Goal: Task Accomplishment & Management: Use online tool/utility

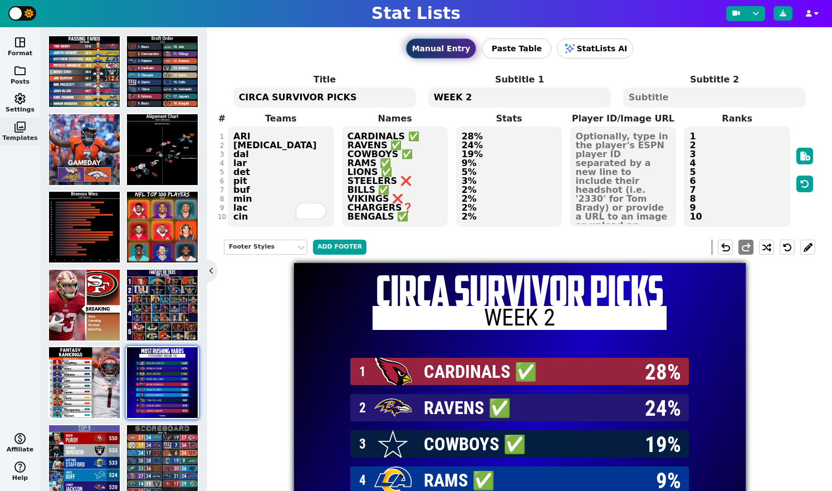
scroll to position [25, 0]
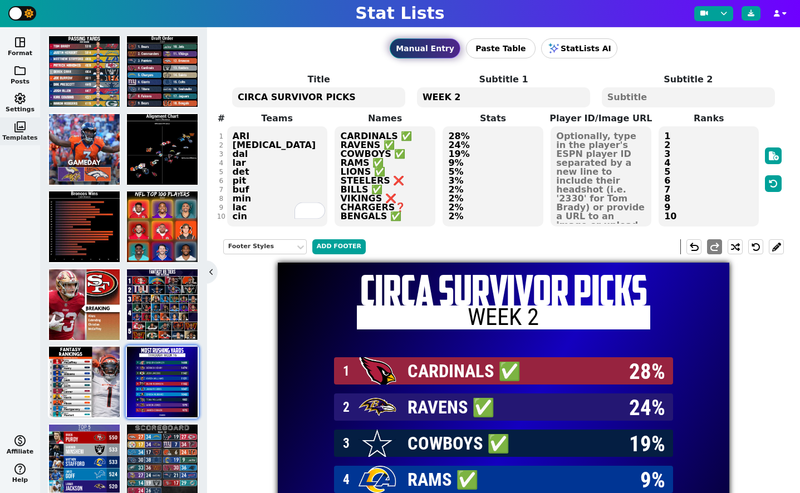
scroll to position [25, 0]
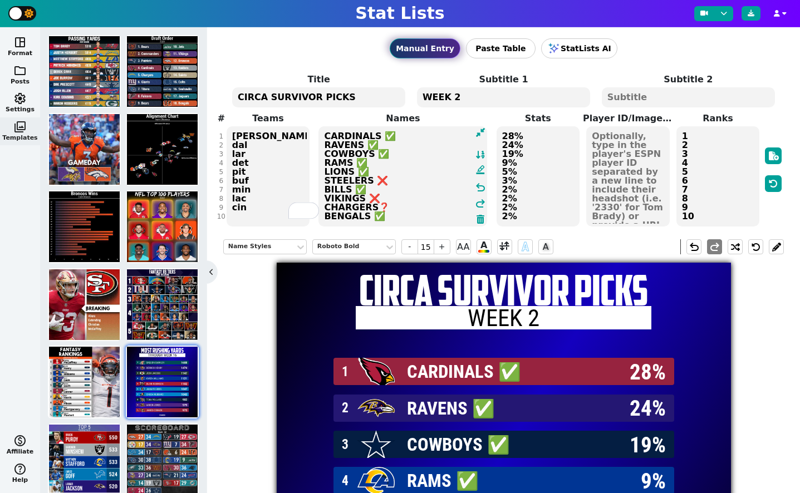
scroll to position [25, 0]
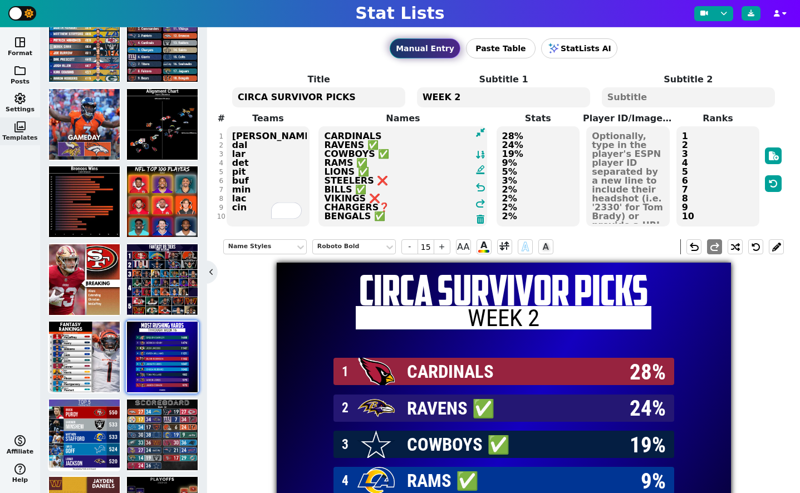
click at [385, 141] on textarea "CARDINALS RAVENS ✅ COWBOYS ✅ RAMS ✅ LIONS ✅ STEELERS ❌ BILLS ✅ VIKINGS ❌ CHARGE…" at bounding box center [403, 176] width 169 height 100
click at [389, 150] on textarea "CARDINALS RAVENS COWBOYS ✅ RAMS ✅ LIONS ✅ STEELERS ❌ BILLS ✅ VIKINGS ❌ CHARGERS…" at bounding box center [403, 176] width 169 height 100
click at [374, 168] on textarea "CARDINALS RAVENS COWBOYs RAMS ✅ LIONS ✅ STEELERS ❌ BILLS ✅ VIKINGS ❌ CHARGERS❓ …" at bounding box center [403, 176] width 169 height 100
click at [378, 163] on textarea "CARDINALS RAVENS COWBOYs RAMS ✅ LIONS ✅ STEELERS ❌ BILLS ✅ VIKINGS ❌ CHARGERS❓ …" at bounding box center [403, 176] width 169 height 100
click at [380, 170] on textarea "CARDINALS RAVENS COWBOYs RAMS LIONS ✅ STEELERS ❌ BILLS ✅ VIKINGS ❌ CHARGERS❓ BE…" at bounding box center [403, 176] width 169 height 100
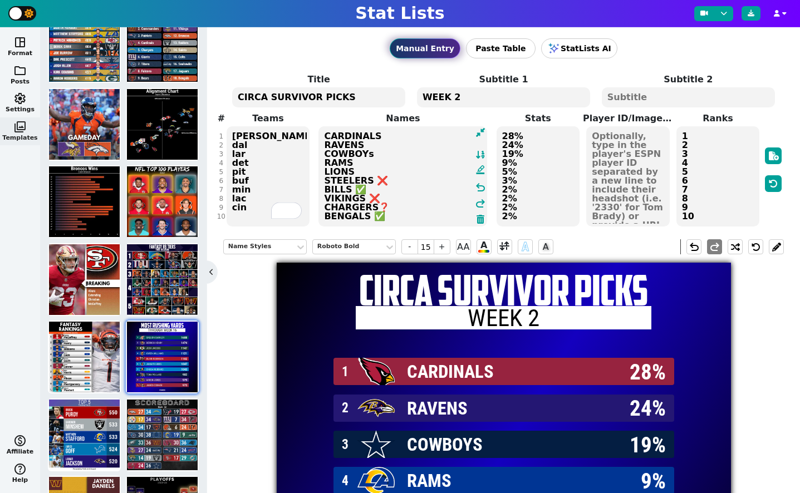
click at [389, 179] on textarea "CARDINALS RAVENS COWBOYs RAMS LIONS STEELERS ❌ BILLS ✅ VIKINGS ❌ CHARGERS❓ BENG…" at bounding box center [403, 176] width 169 height 100
click at [371, 191] on textarea "CARDINALS RAVENS COWBOYs RAMS LIONS STEELERS BILLS ✅ VIKINGS ❌ CHARGERS❓ BENGAL…" at bounding box center [403, 176] width 169 height 100
click at [379, 198] on textarea "CARDINALS RAVENS COWBOYs RAMS LIONS STEELERS BILLS VIKINGS ❌ CHARGERS❓ BENGALS ✅" at bounding box center [403, 176] width 169 height 100
click at [388, 207] on textarea "CARDINALS RAVENS COWBOYs RAMS LIONS STEELERS BILLS VIKINGS CHARGERS❓ BENGALS ✅" at bounding box center [403, 176] width 169 height 100
click at [383, 218] on textarea "CARDINALS RAVENS COWBOYs RAMS LIONS STEELERS BILLS VIKINGS CHARGERS BENGALS ✅" at bounding box center [403, 176] width 169 height 100
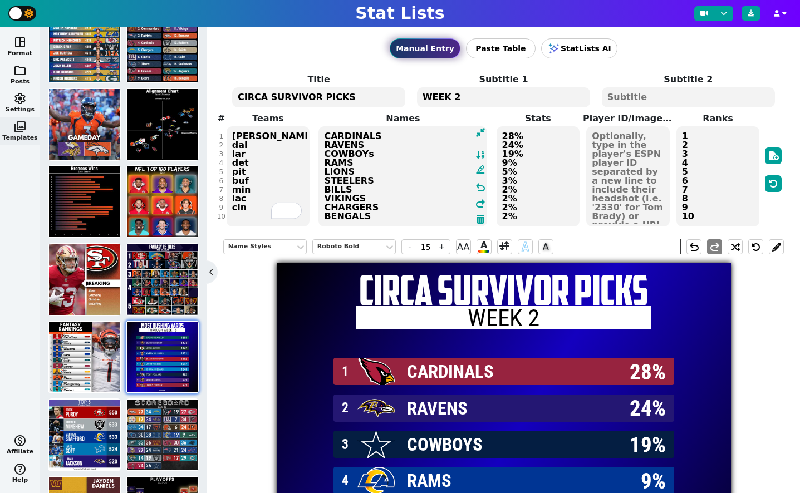
type textarea "CARDINALS RAVENS COWBOYs RAMS LIONS STEELERS BILLS VIKINGS CHARGERS BENGALS"
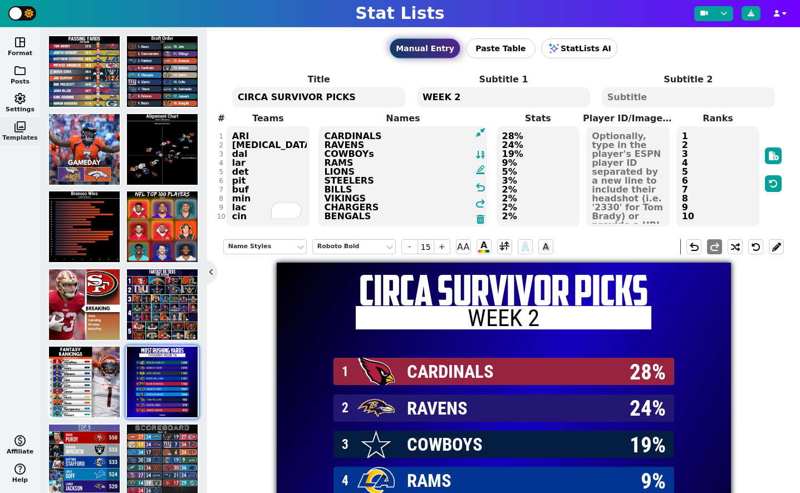
scroll to position [25, 0]
